Goal: Information Seeking & Learning: Understand process/instructions

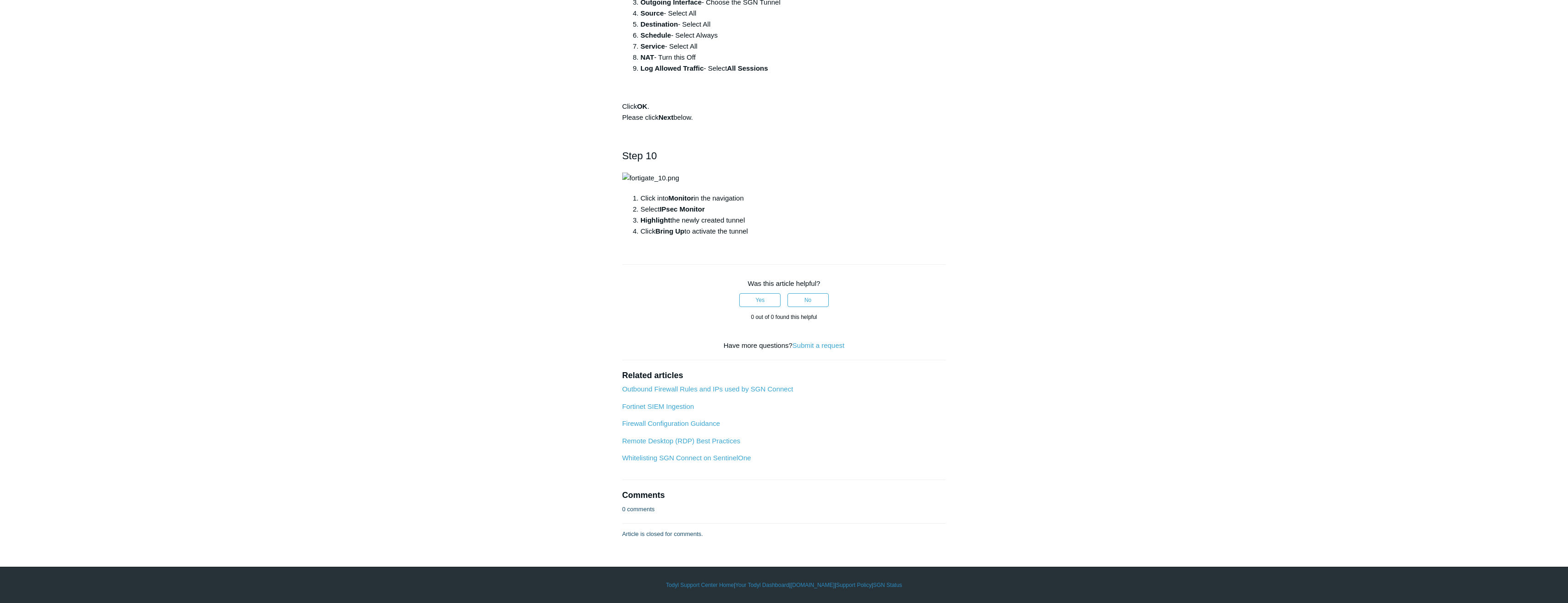
scroll to position [3119, 0]
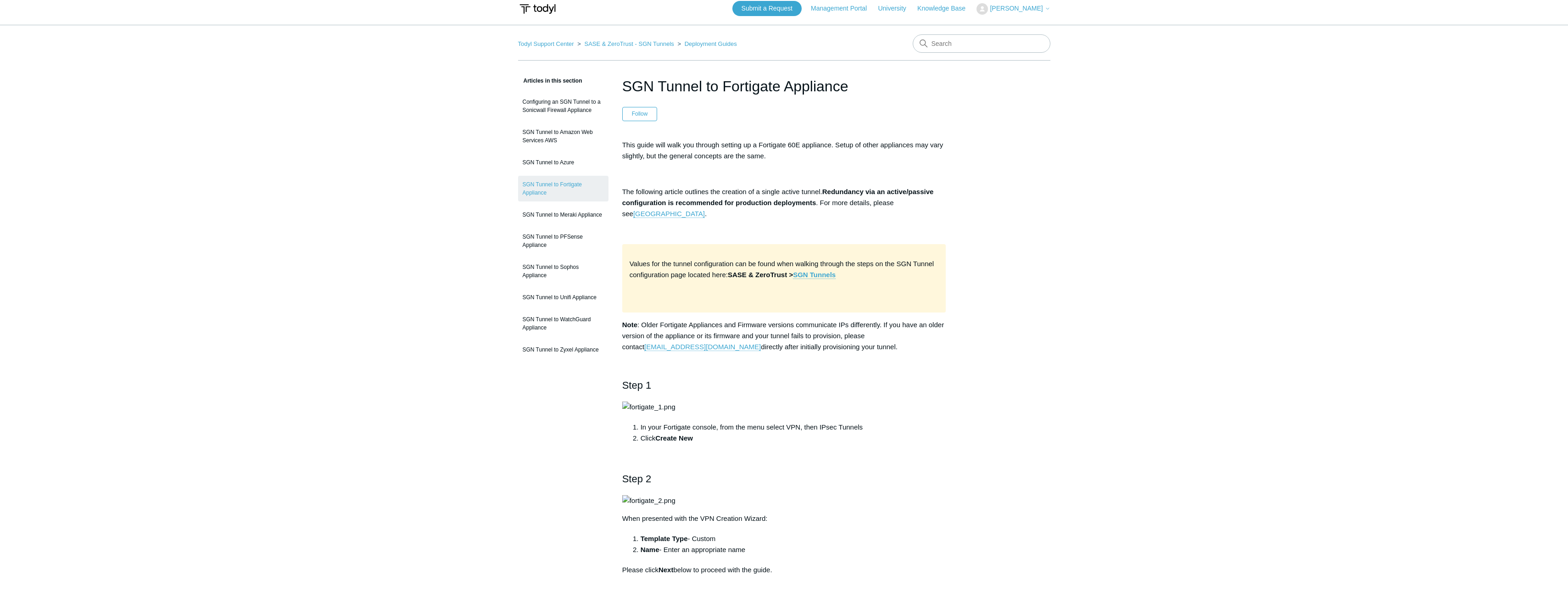
scroll to position [0, 0]
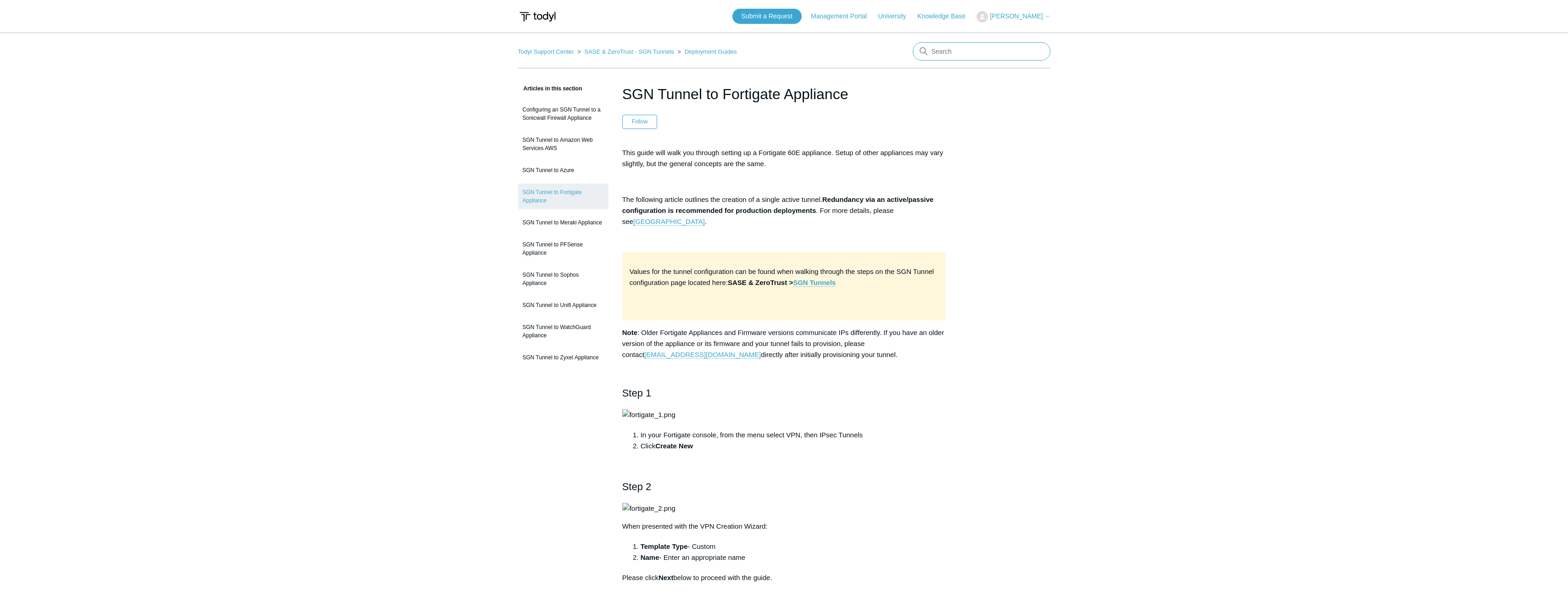
click at [960, 49] on input "Search" at bounding box center [982, 51] width 137 height 19
type input "sgn tunnel vlan"
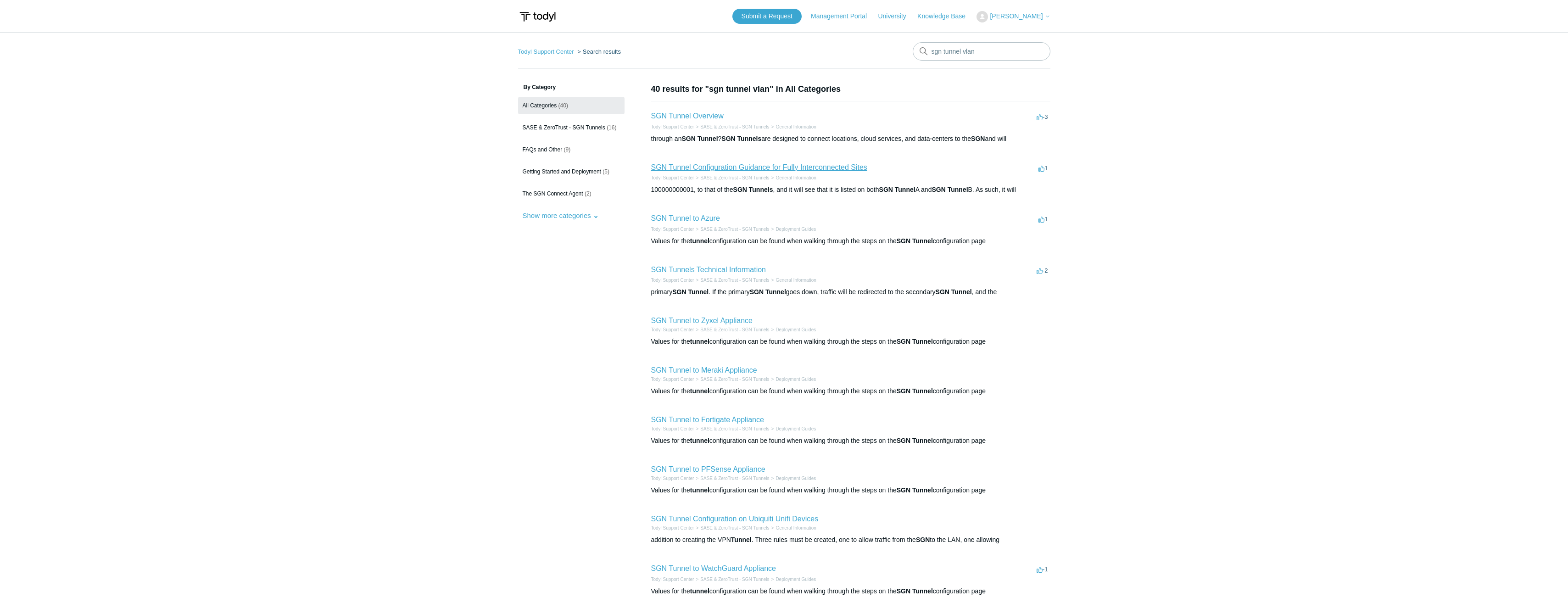
click at [774, 168] on link "SGN Tunnel Configuration Guidance for Fully Interconnected Sites" at bounding box center [759, 167] width 216 height 8
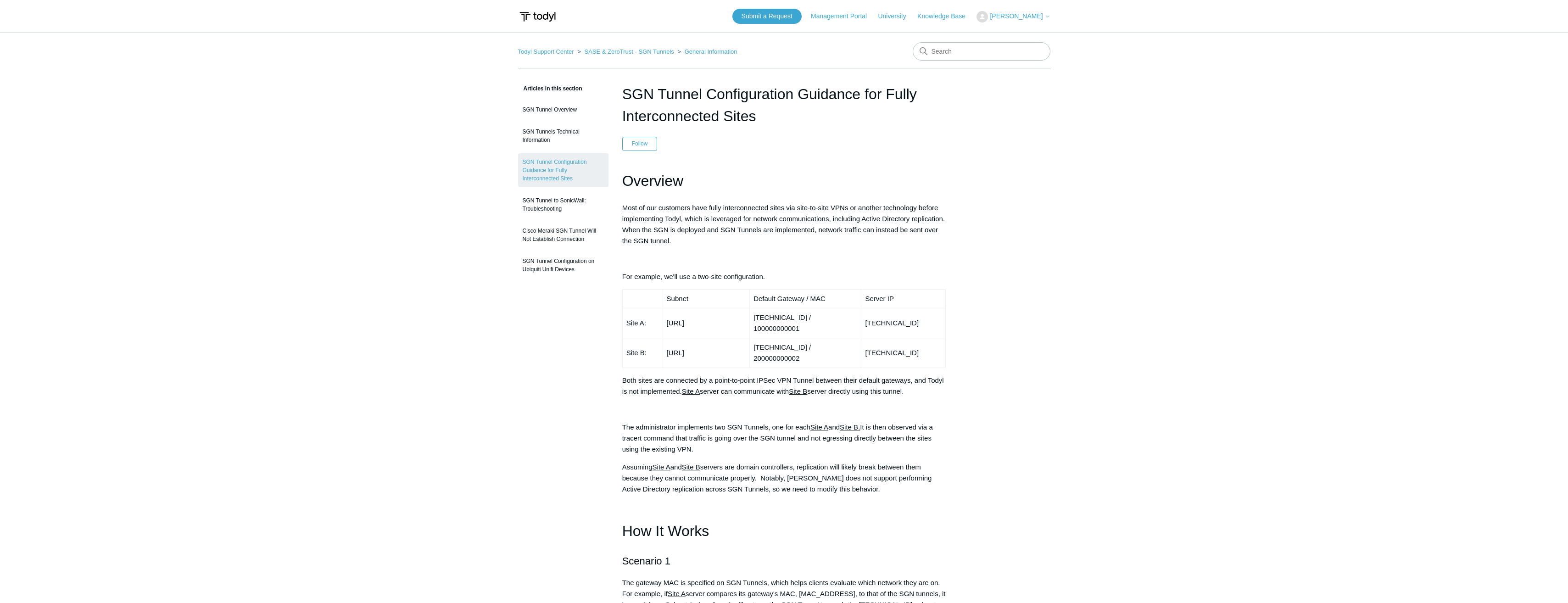
drag, startPoint x: 1181, startPoint y: 165, endPoint x: 1049, endPoint y: 50, distance: 175.1
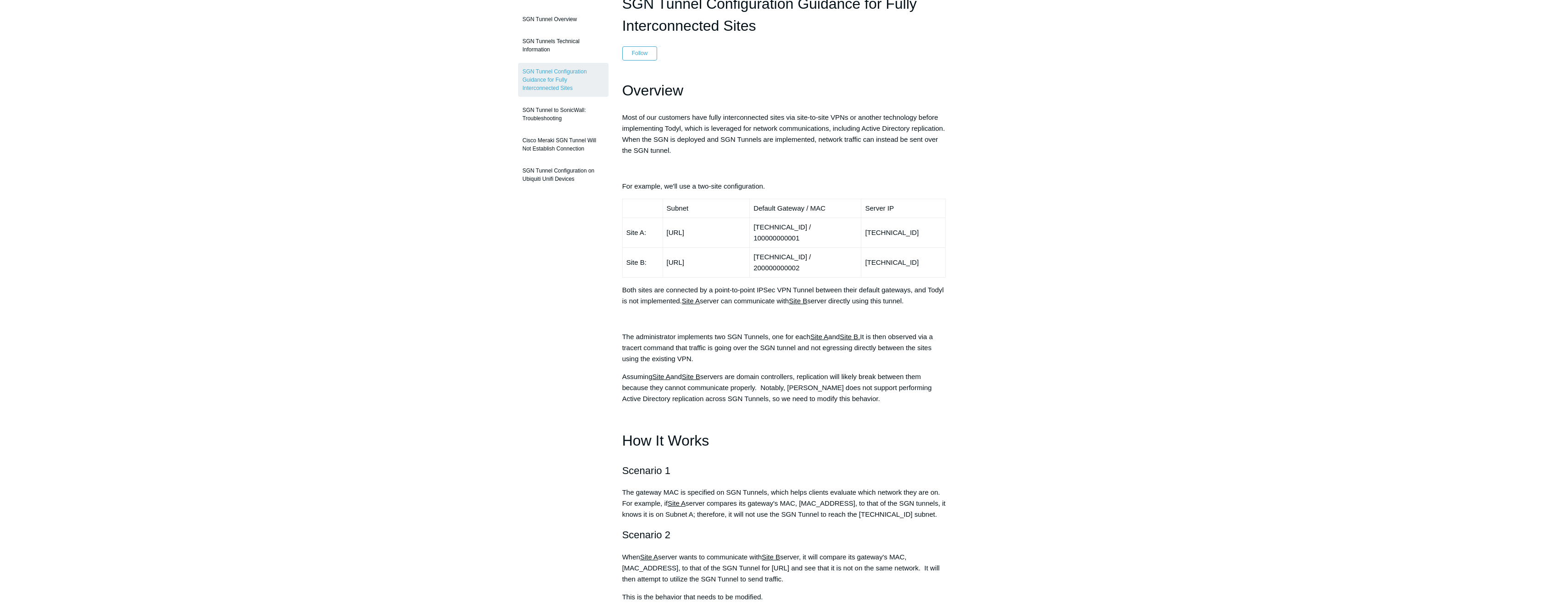
scroll to position [91, 0]
click at [1567, 221] on main "Todyl Support Center SASE & ZeroTrust - SGN Tunnels General Information Article…" at bounding box center [784, 594] width 1568 height 1307
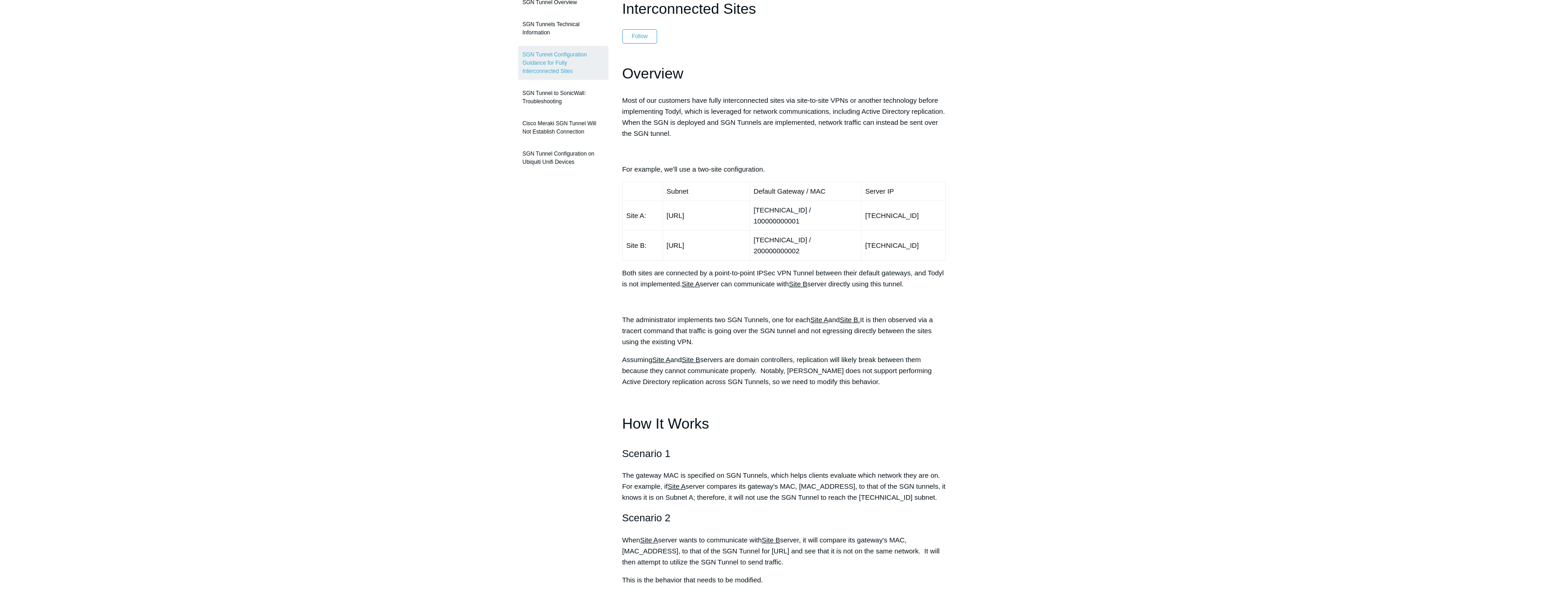
scroll to position [137, 0]
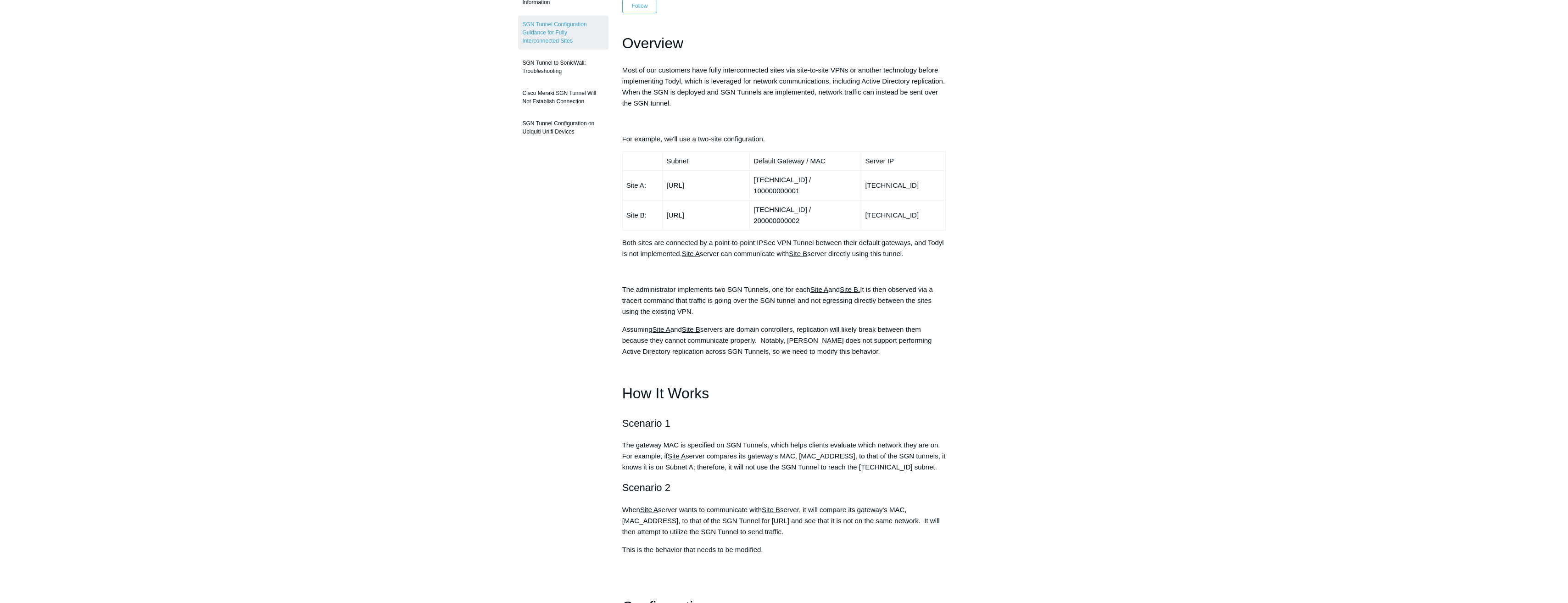
drag, startPoint x: 1041, startPoint y: 184, endPoint x: 1028, endPoint y: 183, distance: 13.0
click at [1041, 184] on div "Articles in this section SGN Tunnel Overview SGN Tunnels Technical Information …" at bounding box center [784, 573] width 532 height 1256
